Goal: Transaction & Acquisition: Purchase product/service

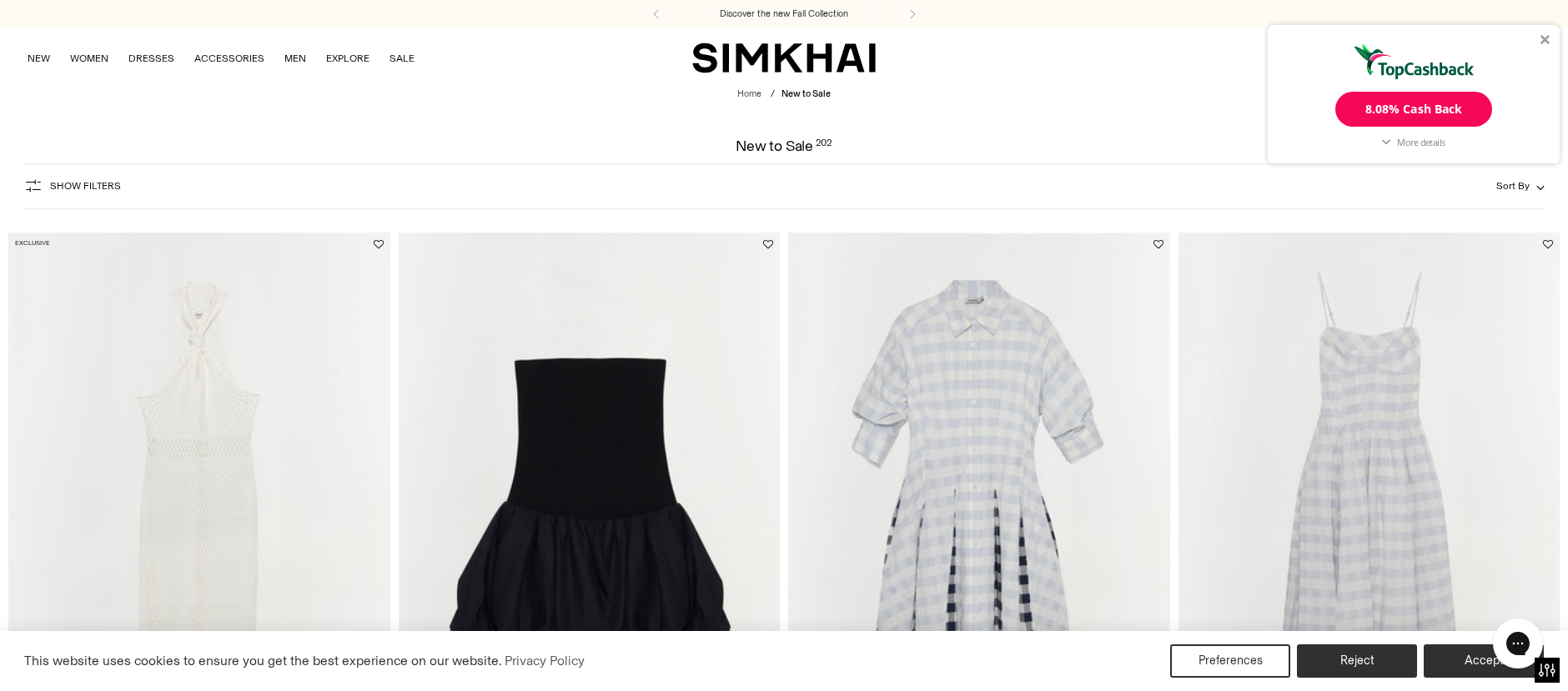
click at [1543, 40] on div at bounding box center [1545, 40] width 10 height 10
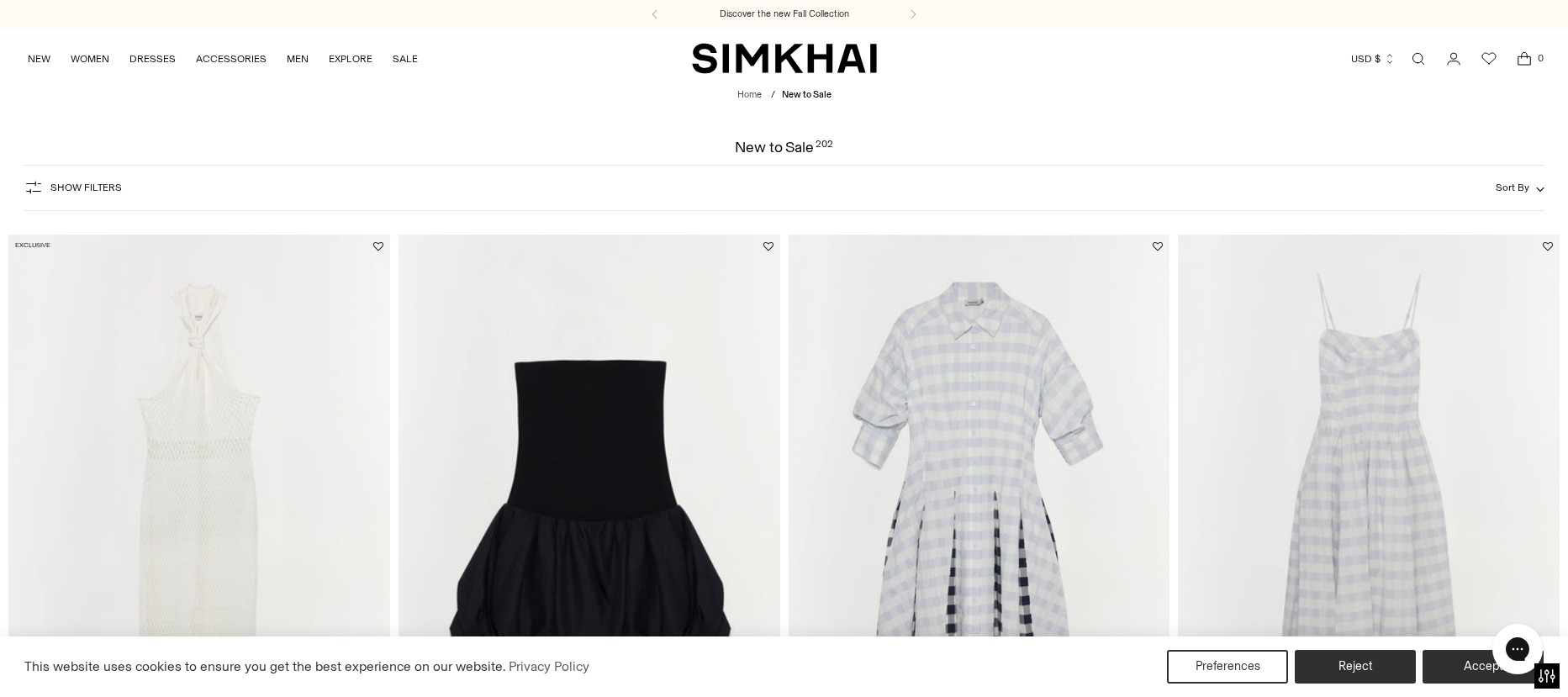
click at [58, 187] on span "Show Filters" at bounding box center [86, 187] width 71 height 12
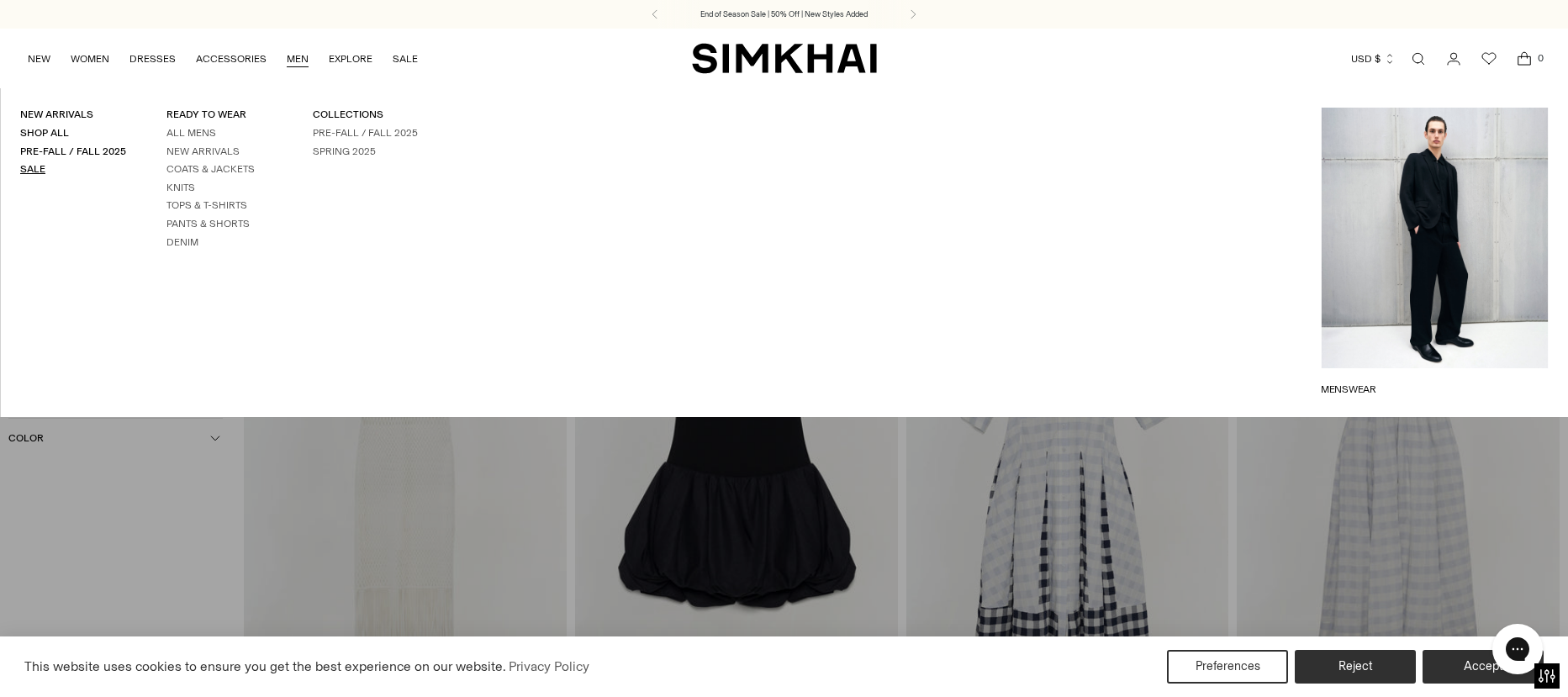
click at [34, 170] on link "Sale" at bounding box center [33, 169] width 25 height 12
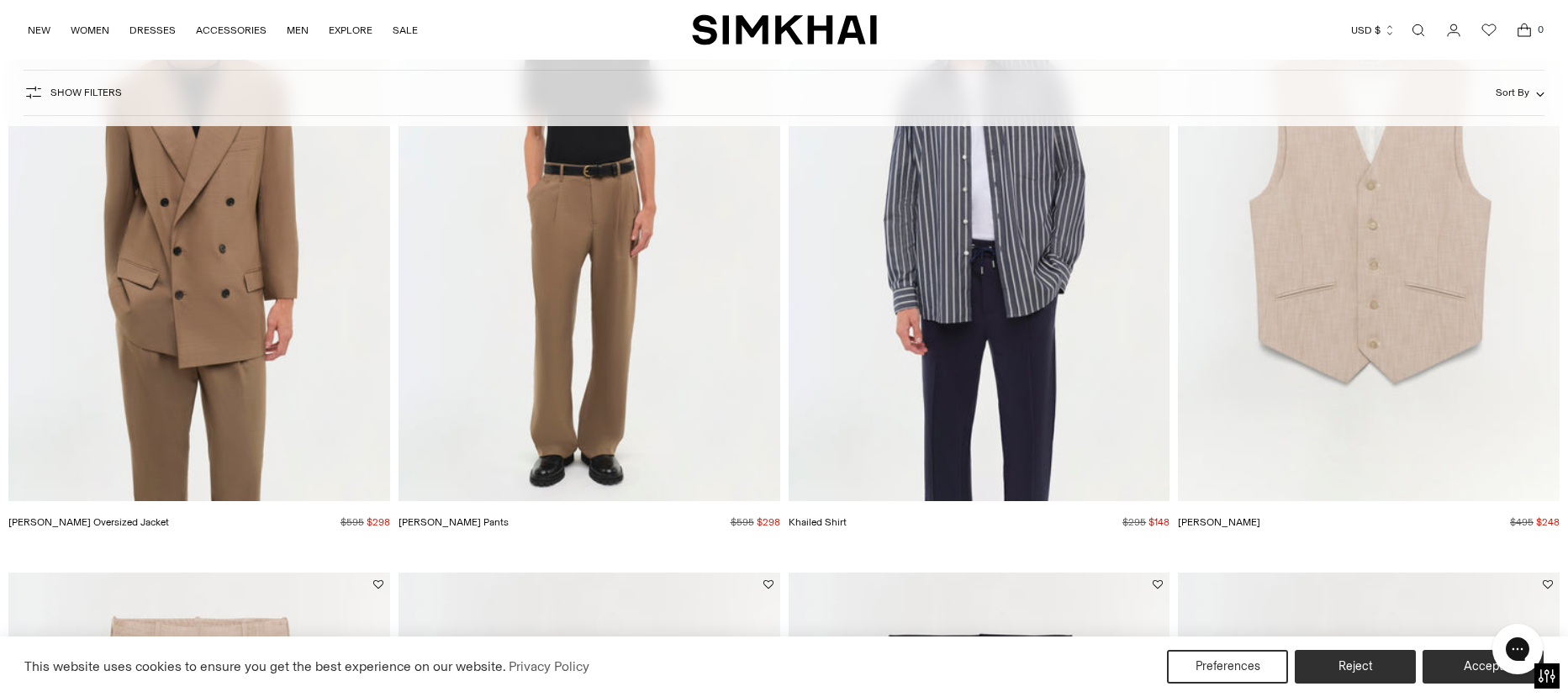
scroll to position [168, 0]
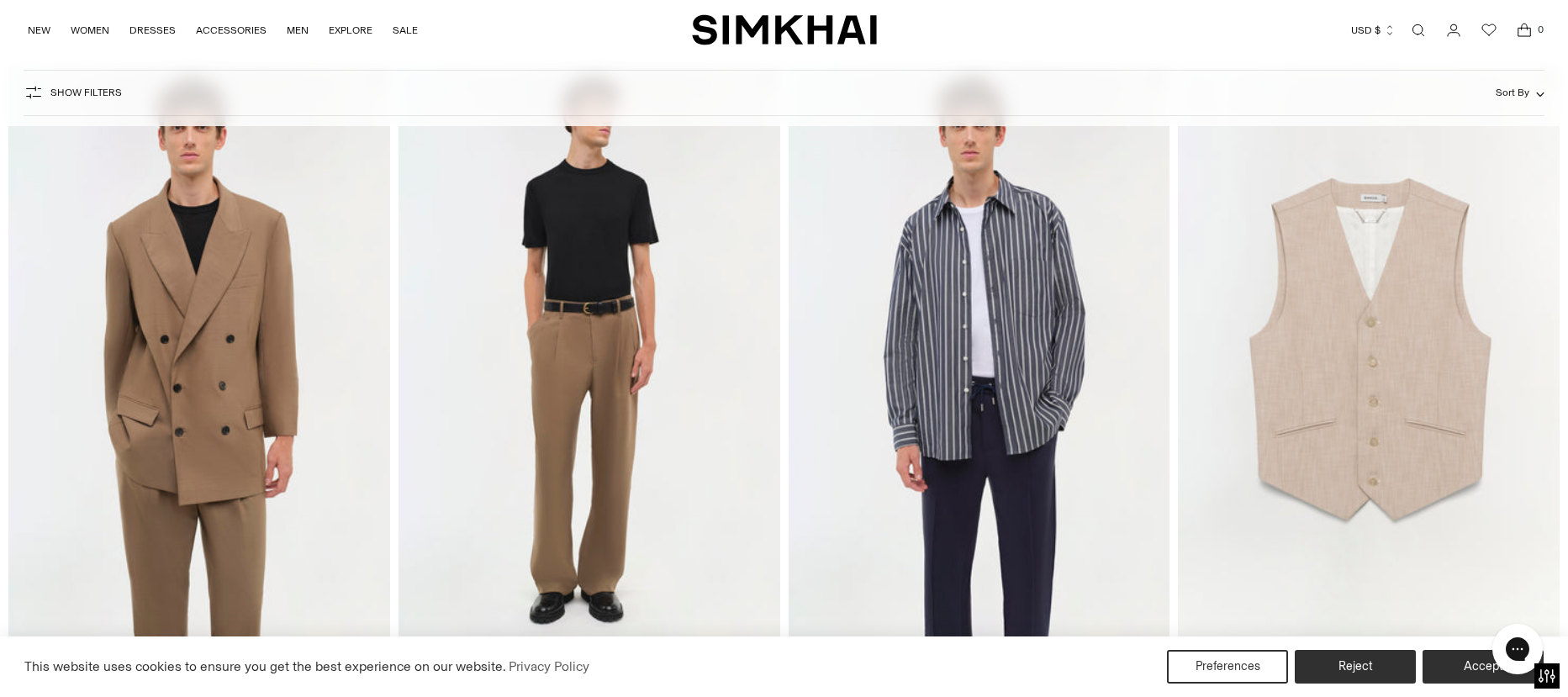
click at [0, 0] on img "Porter Pants" at bounding box center [0, 0] width 0 height 0
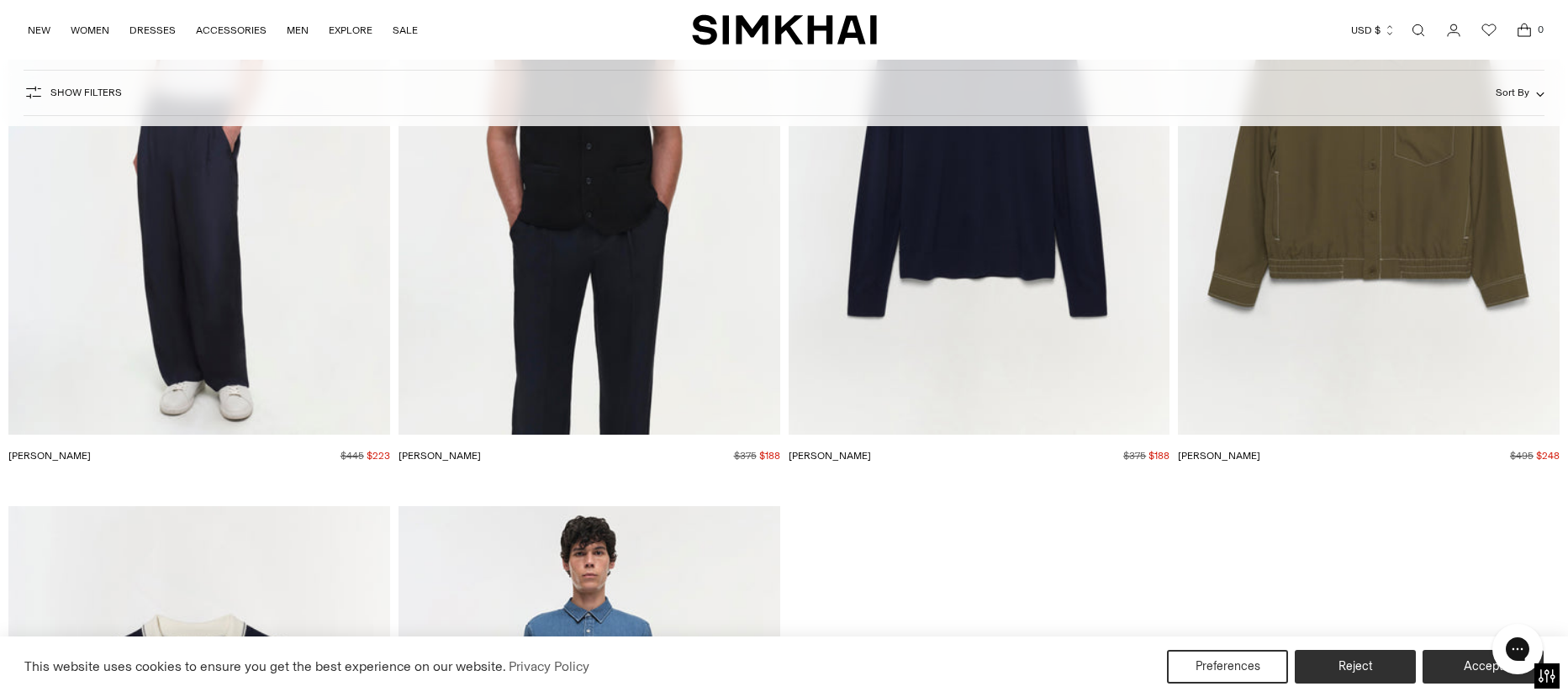
scroll to position [6810, 0]
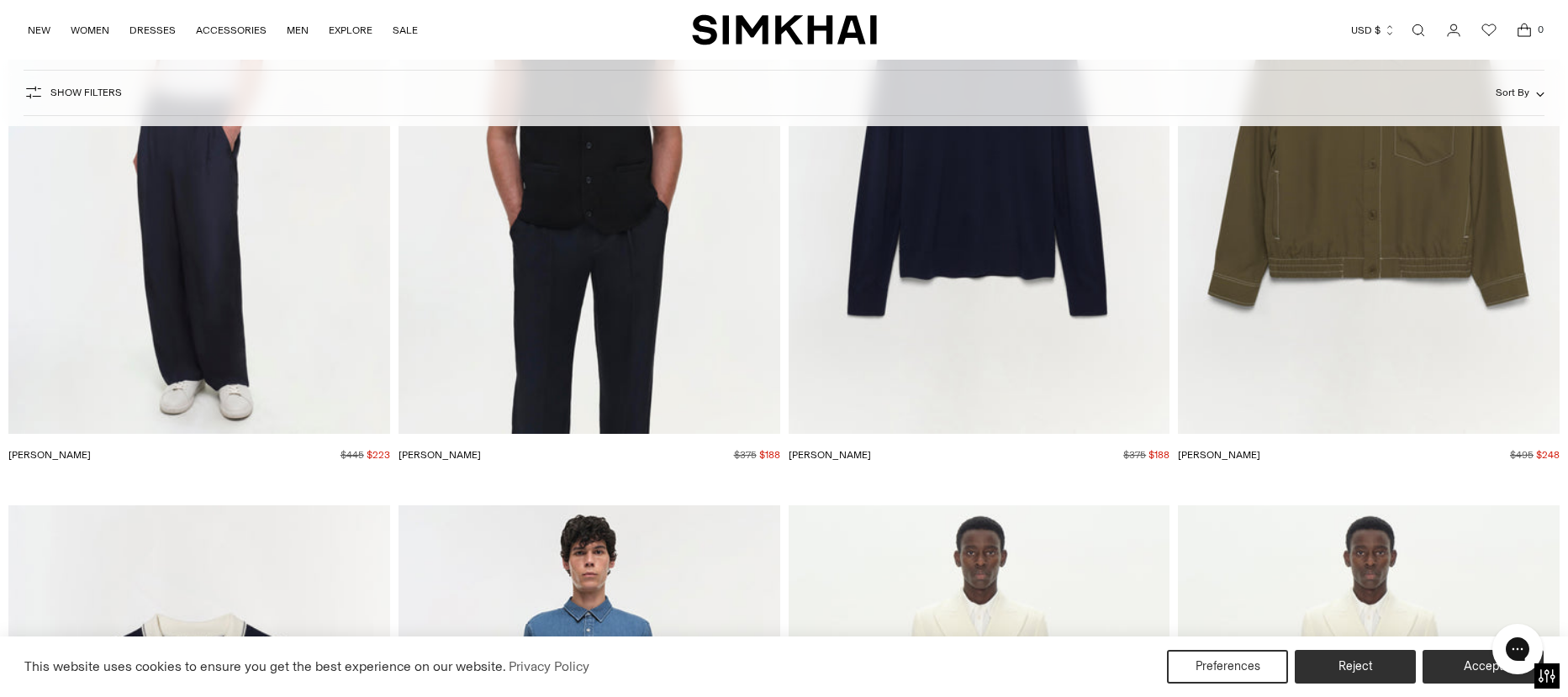
click at [0, 0] on img "Keith Jacket" at bounding box center [0, 0] width 0 height 0
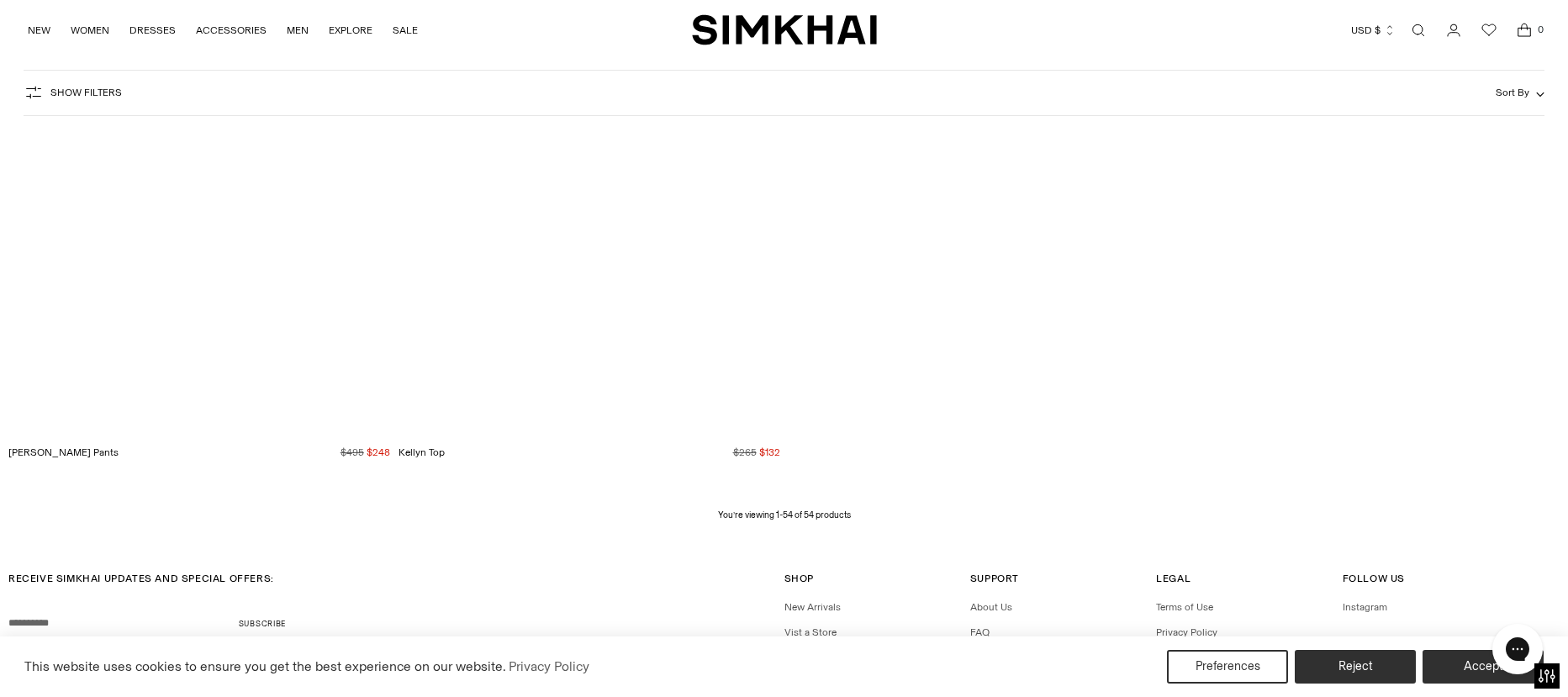
scroll to position [8897, 0]
